Goal: Find contact information: Find contact information

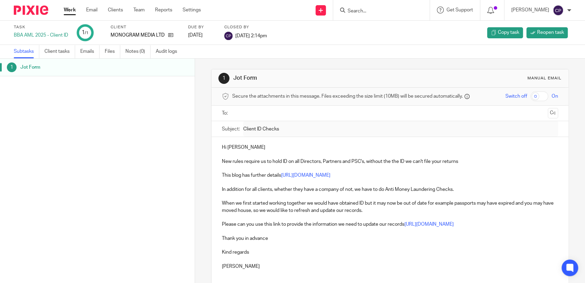
click at [304, 8] on input "Search" at bounding box center [378, 11] width 62 height 6
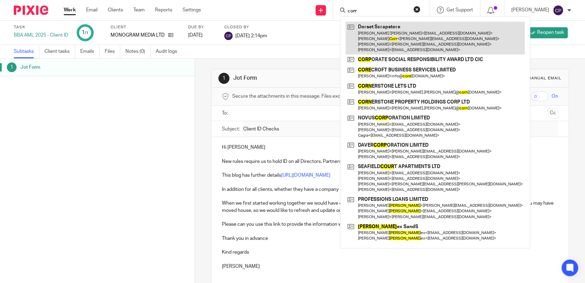
type input "corr"
click at [304, 43] on link at bounding box center [435, 38] width 179 height 33
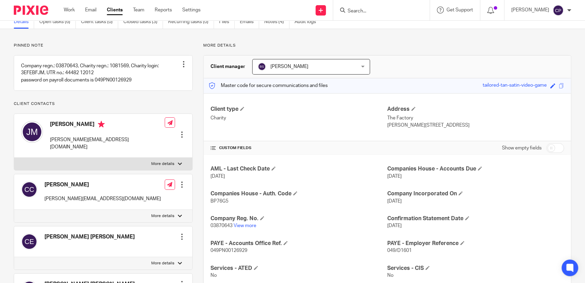
scroll to position [115, 0]
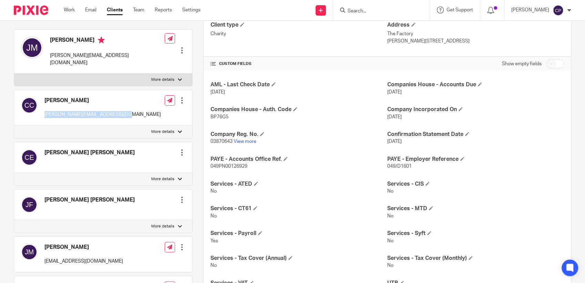
drag, startPoint x: 44, startPoint y: 116, endPoint x: 120, endPoint y: 115, distance: 75.5
click at [120, 115] on div "[PERSON_NAME] [PERSON_NAME][EMAIL_ADDRESS][DOMAIN_NAME] Edit contact Create cli…" at bounding box center [103, 108] width 178 height 36
drag, startPoint x: 120, startPoint y: 115, endPoint x: 84, endPoint y: 113, distance: 35.9
copy p "[PERSON_NAME][EMAIL_ADDRESS][DOMAIN_NAME]"
